Goal: Information Seeking & Learning: Learn about a topic

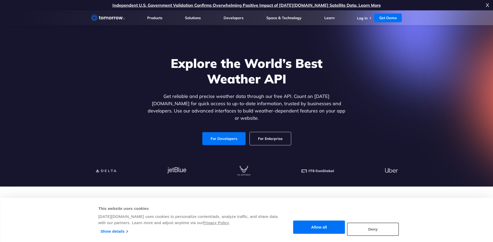
click at [109, 20] on icon "Weather Intelligence Solutions" at bounding box center [108, 18] width 34 height 6
